Goal: Task Accomplishment & Management: Manage account settings

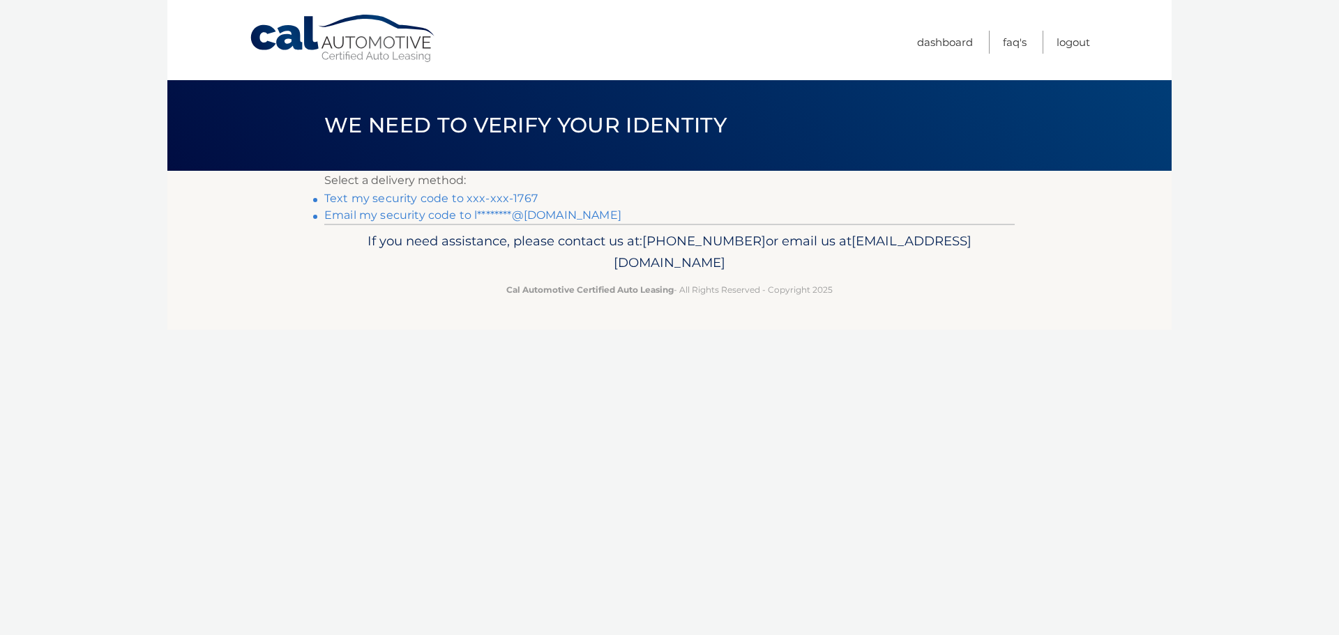
click at [378, 197] on link "Text my security code to xxx-xxx-1767" at bounding box center [430, 198] width 213 height 13
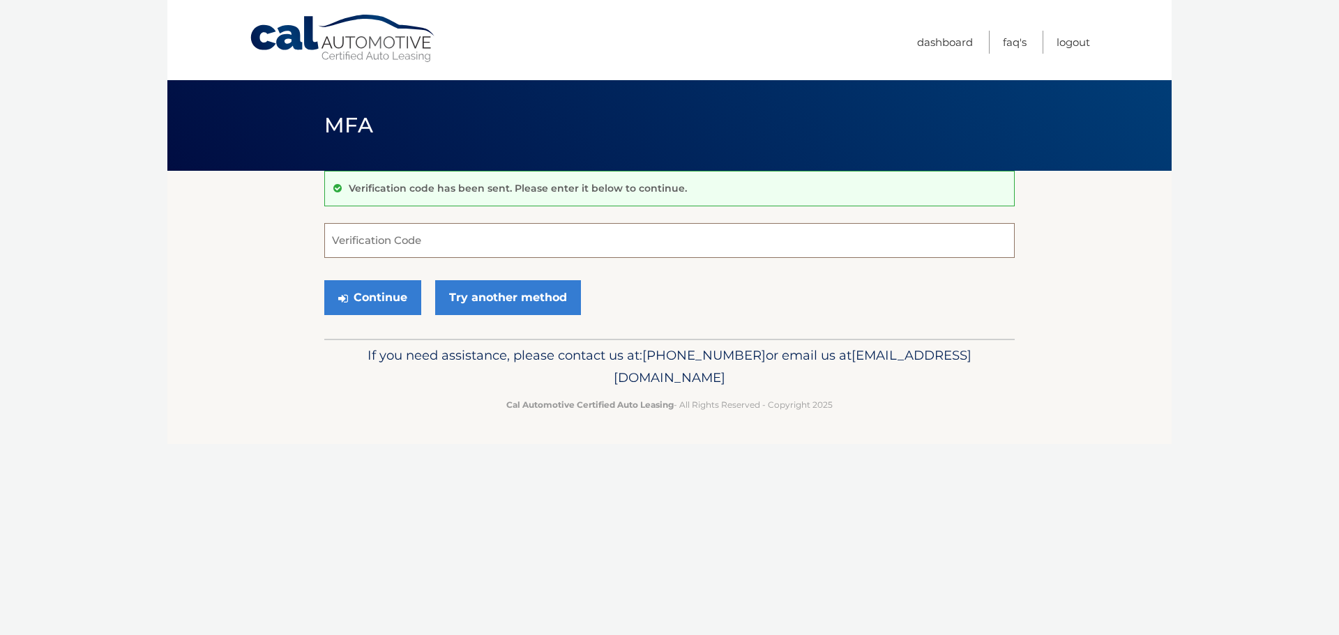
click at [366, 241] on input "Verification Code" at bounding box center [669, 240] width 690 height 35
type input "876432"
click at [398, 296] on button "Continue" at bounding box center [372, 297] width 97 height 35
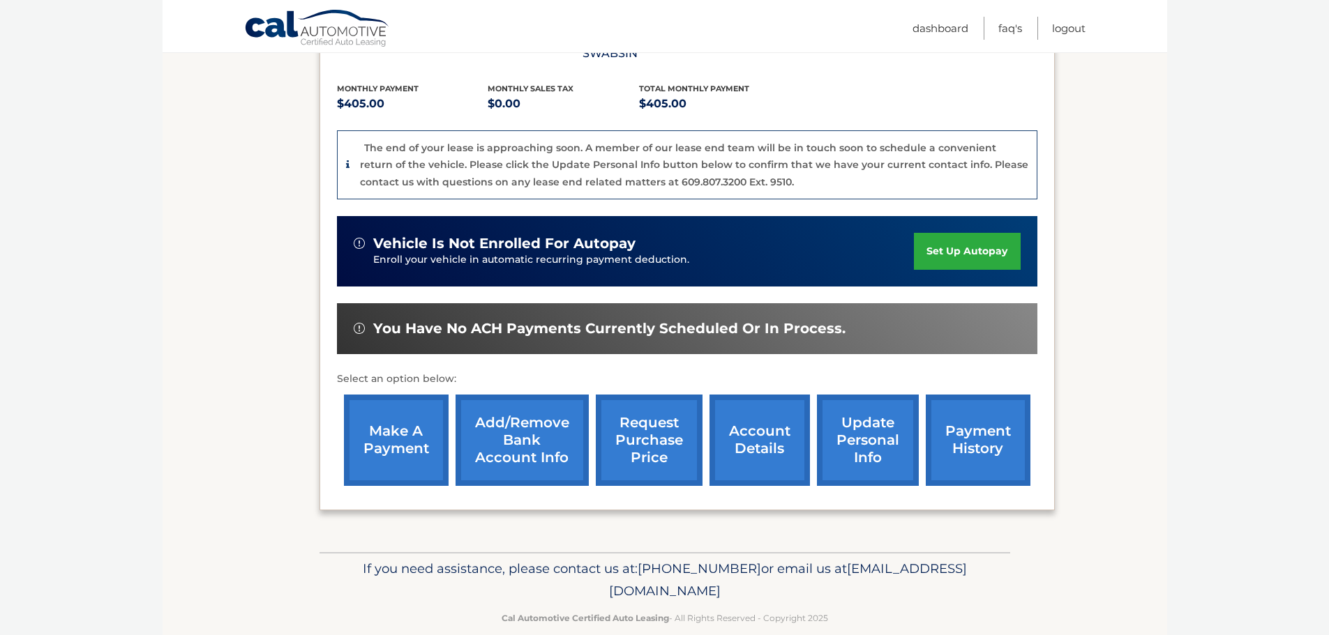
scroll to position [296, 0]
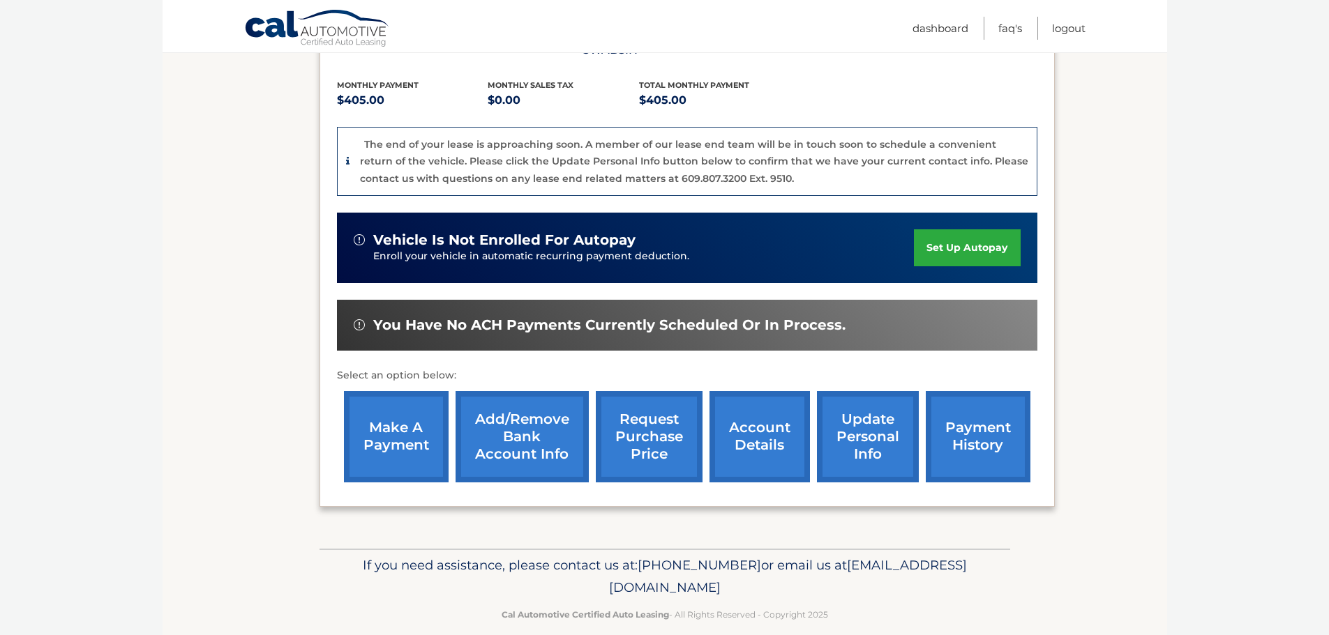
click at [768, 415] on link "account details" at bounding box center [759, 436] width 100 height 91
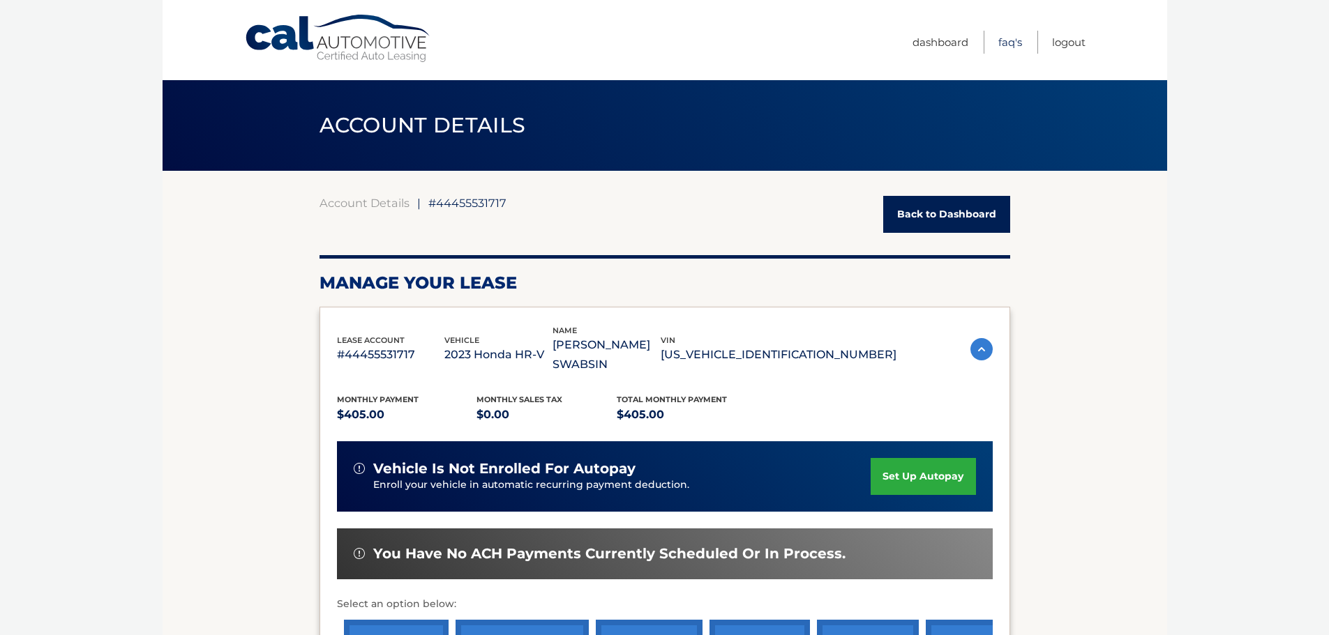
click at [1004, 43] on link "FAQ's" at bounding box center [1010, 42] width 24 height 23
click at [937, 42] on link "Dashboard" at bounding box center [940, 42] width 56 height 23
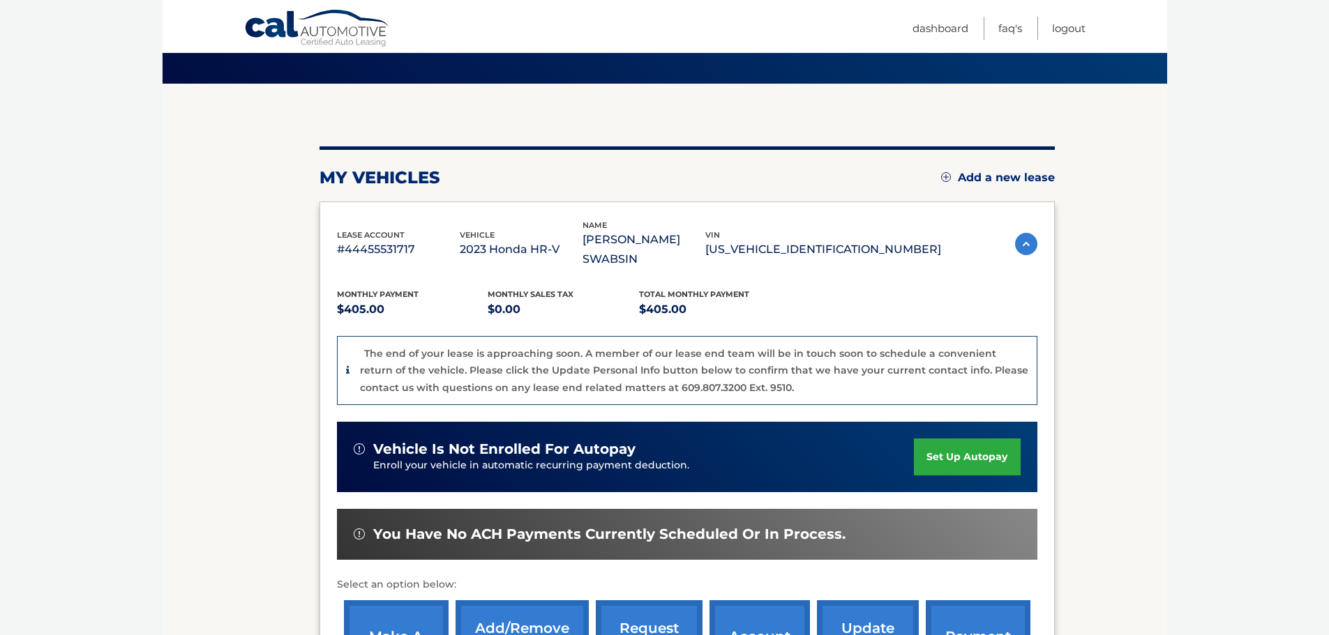
scroll to position [296, 0]
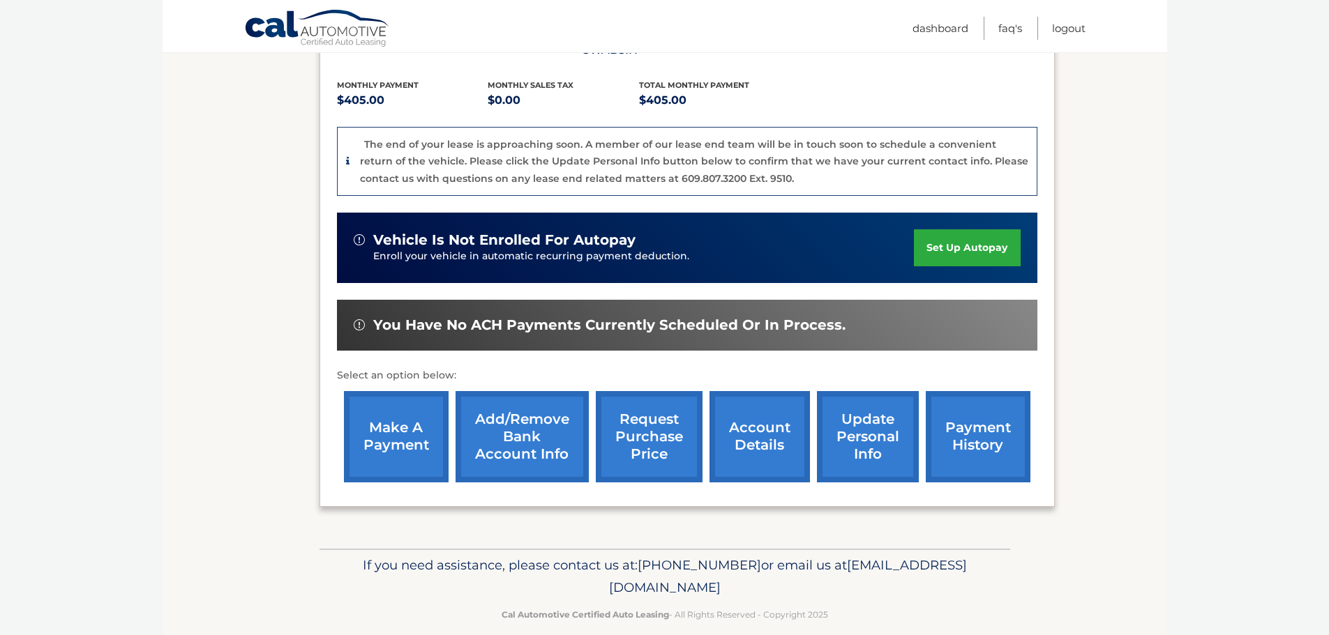
drag, startPoint x: 784, startPoint y: 571, endPoint x: 543, endPoint y: 568, distance: 240.6
click at [609, 568] on span "[EMAIL_ADDRESS][DOMAIN_NAME]" at bounding box center [788, 576] width 358 height 38
copy span "[EMAIL_ADDRESS][DOMAIN_NAME]"
click at [86, 90] on body "Cal Automotive Menu Dashboard FAQ's Logout" at bounding box center [664, 21] width 1329 height 635
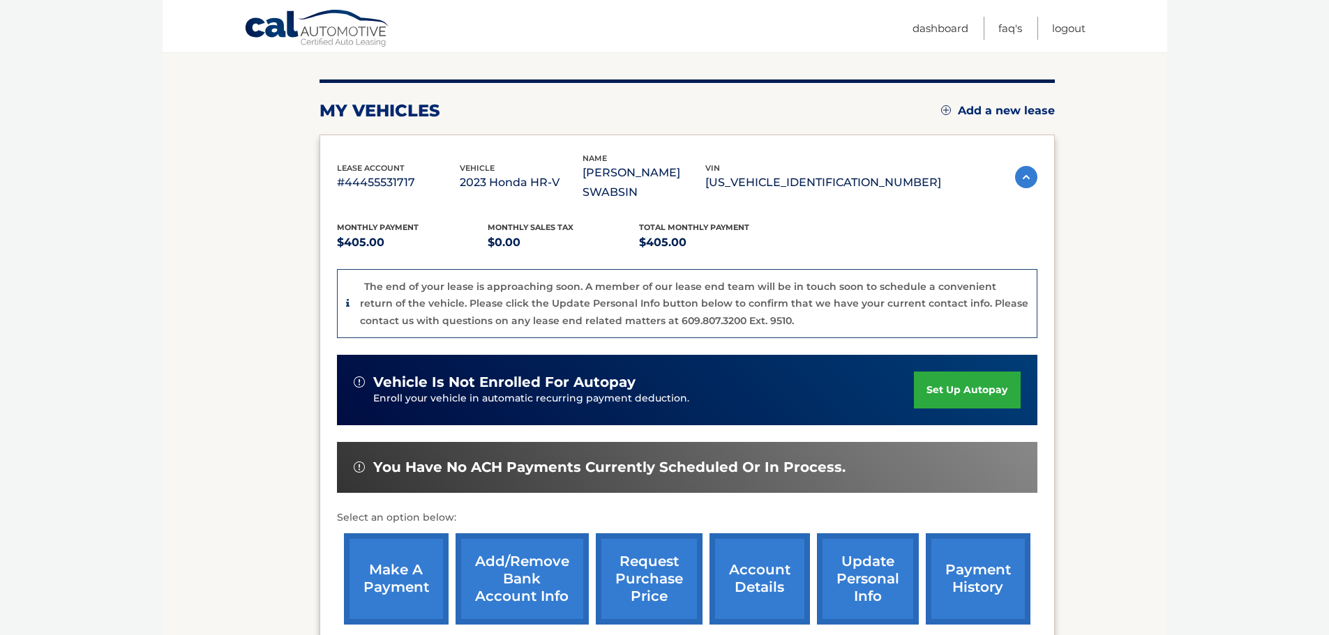
scroll to position [0, 0]
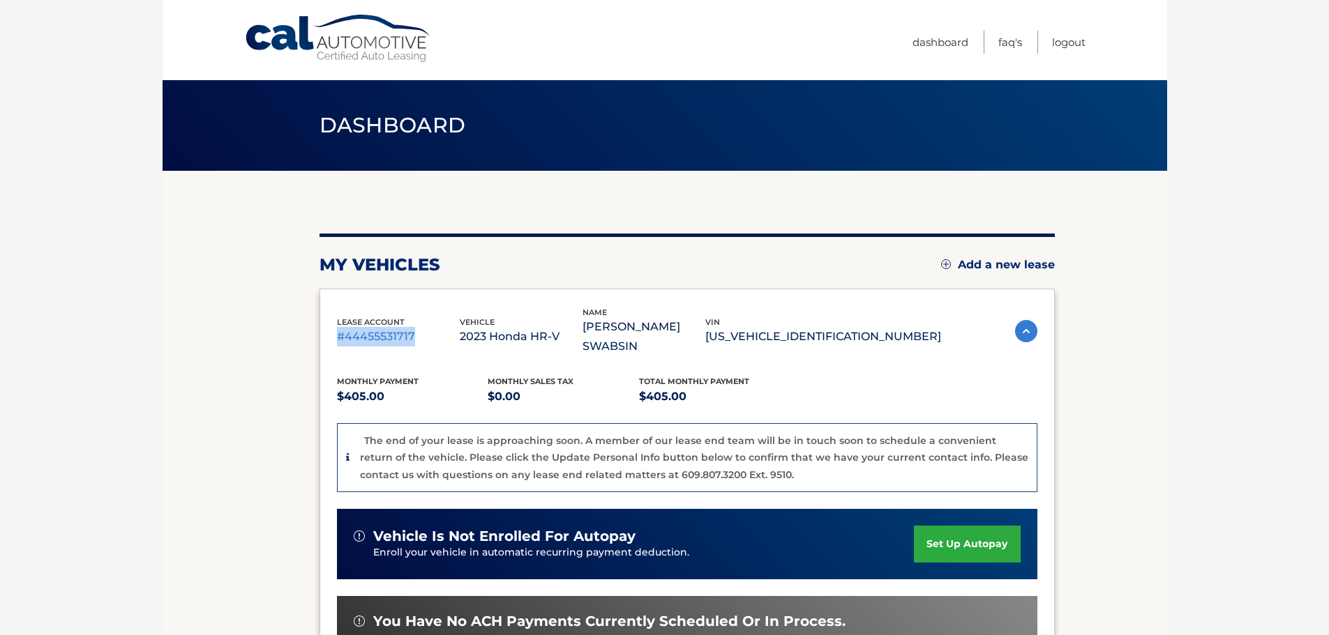
drag, startPoint x: 414, startPoint y: 326, endPoint x: 340, endPoint y: 327, distance: 74.6
click at [340, 327] on p "#44455531717" at bounding box center [398, 337] width 123 height 20
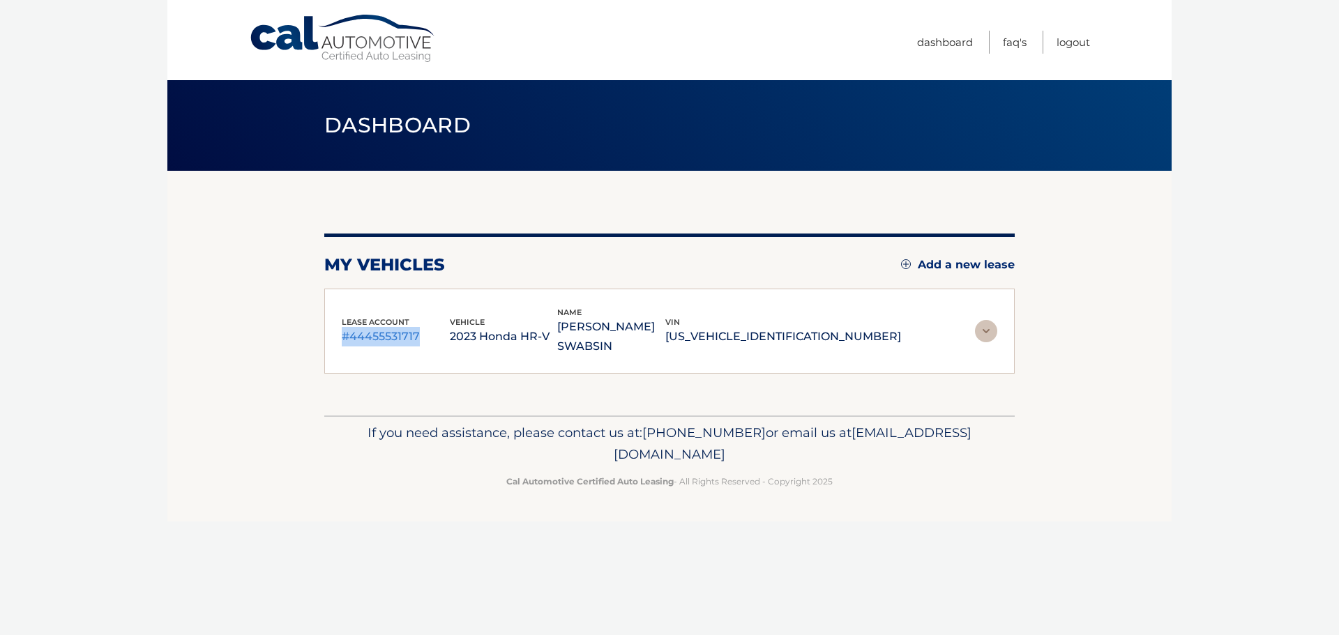
copy p "#44455531717"
click at [978, 329] on img at bounding box center [986, 331] width 22 height 22
